Goal: Information Seeking & Learning: Learn about a topic

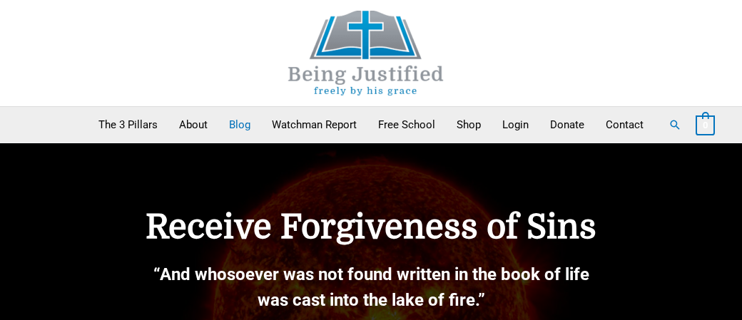
click at [236, 118] on link "Blog" at bounding box center [239, 125] width 43 height 36
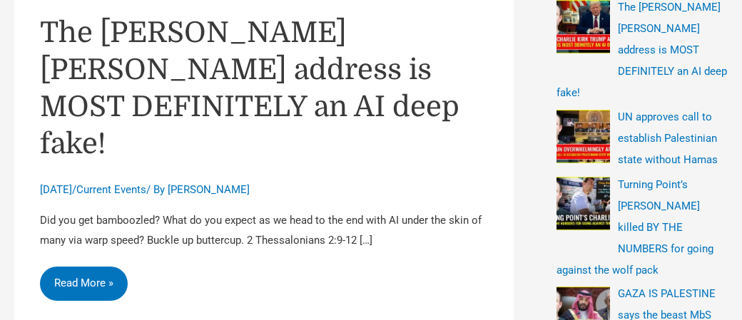
scroll to position [479, 0]
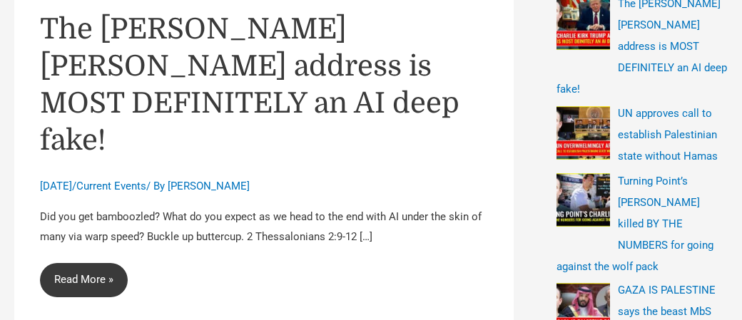
click at [82, 263] on link "The [PERSON_NAME] [PERSON_NAME] address is MOST DEFINITELY an AI deep fake! Rea…" at bounding box center [84, 280] width 88 height 34
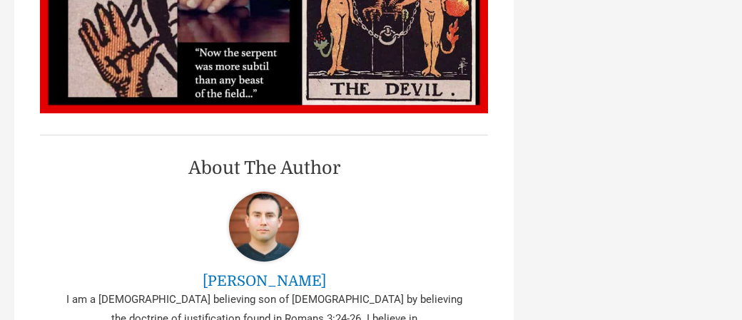
scroll to position [1505, 0]
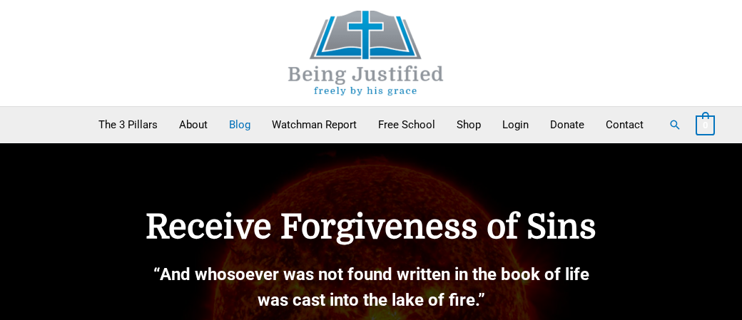
click at [240, 126] on link "Blog" at bounding box center [239, 125] width 43 height 36
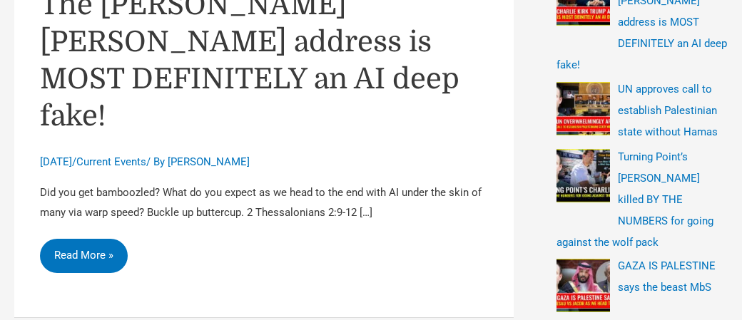
scroll to position [479, 0]
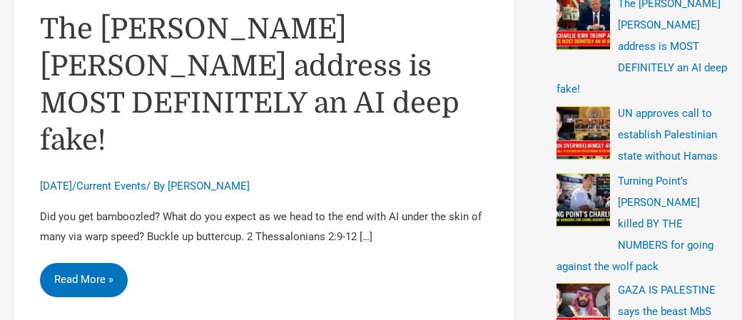
click at [688, 172] on li "Turning Point’s [PERSON_NAME] killed BY THE NUMBERS for going against the wolf …" at bounding box center [641, 224] width 171 height 107
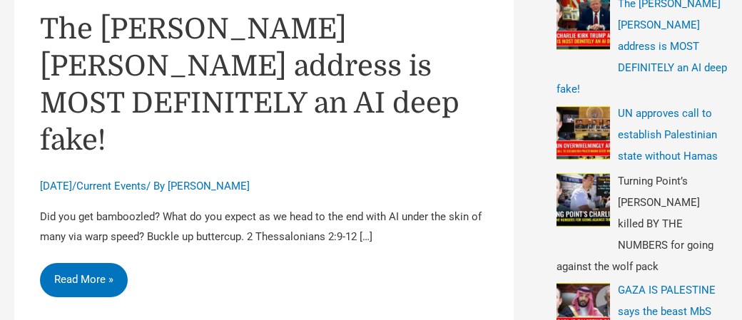
click at [661, 178] on span "Turning Point’s [PERSON_NAME] killed BY THE NUMBERS for going against the wolf …" at bounding box center [634, 224] width 157 height 98
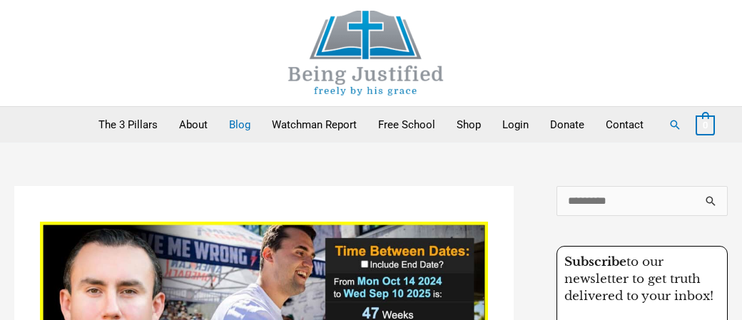
click at [240, 123] on link "Blog" at bounding box center [239, 125] width 43 height 36
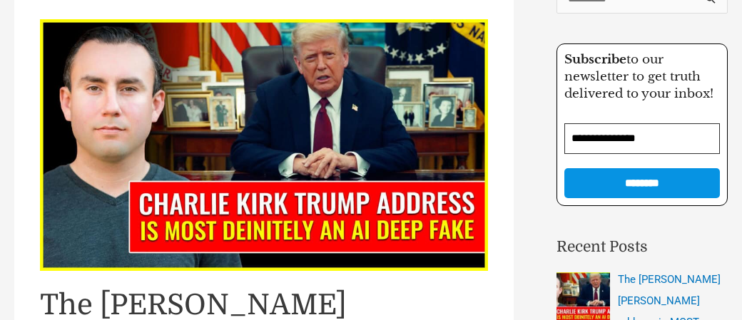
scroll to position [205, 0]
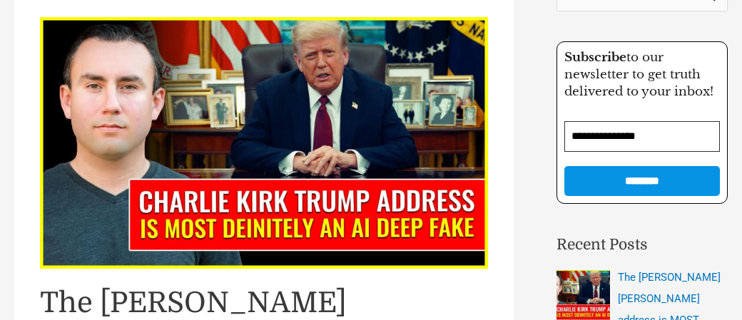
click at [248, 137] on img "Read: The Charlie Kirk Trump address is MOST DEFINITELY an AI deep fake!" at bounding box center [264, 143] width 448 height 252
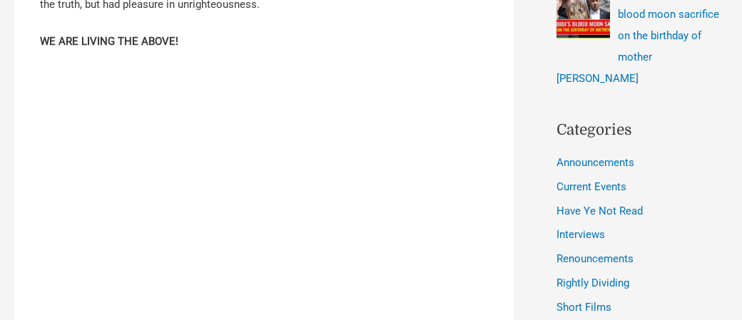
scroll to position [867, 0]
